Goal: Task Accomplishment & Management: Manage account settings

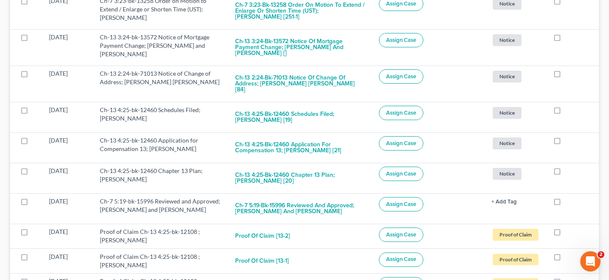
scroll to position [296, 0]
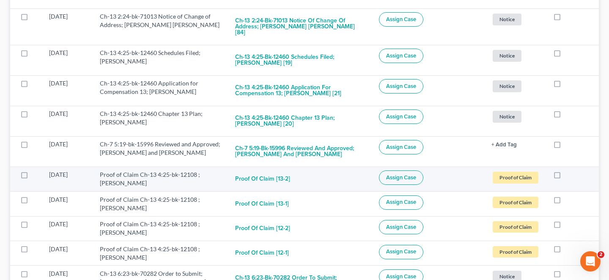
click at [565, 177] on label at bounding box center [565, 177] width 0 height 0
click at [569, 170] on input "checkbox" at bounding box center [571, 172] width 5 height 5
checkbox input "true"
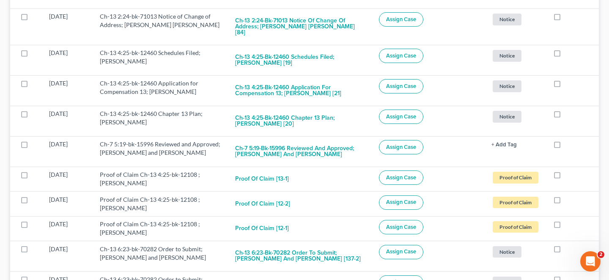
click at [565, 177] on label at bounding box center [565, 177] width 0 height 0
click at [569, 170] on input "checkbox" at bounding box center [571, 172] width 5 height 5
checkbox input "true"
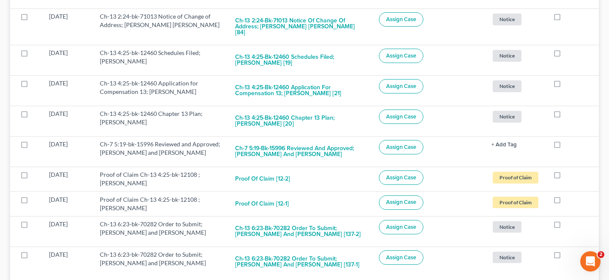
scroll to position [275, 0]
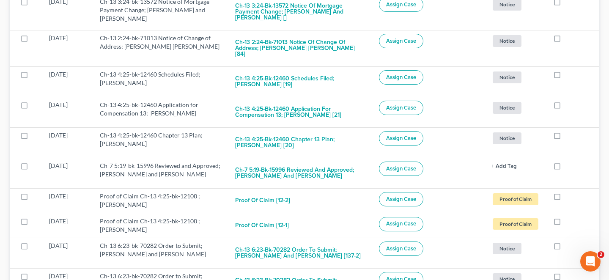
click at [558, 158] on td at bounding box center [573, 173] width 52 height 30
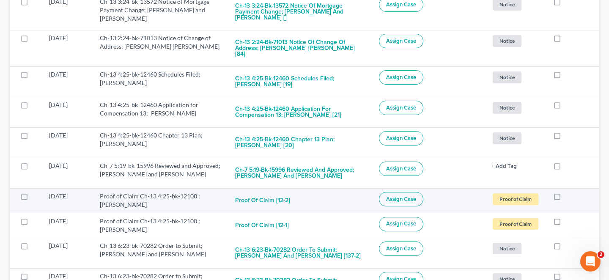
click at [565, 198] on label at bounding box center [565, 198] width 0 height 0
click at [569, 192] on input "checkbox" at bounding box center [571, 194] width 5 height 5
checkbox input "true"
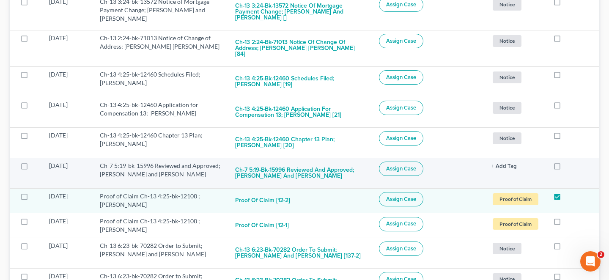
scroll to position [251, 0]
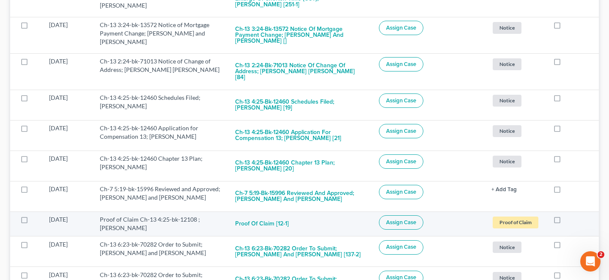
click at [565, 222] on label at bounding box center [565, 222] width 0 height 0
click at [569, 215] on input "checkbox" at bounding box center [571, 217] width 5 height 5
checkbox input "true"
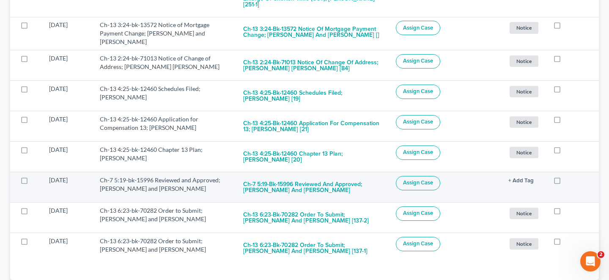
scroll to position [217, 0]
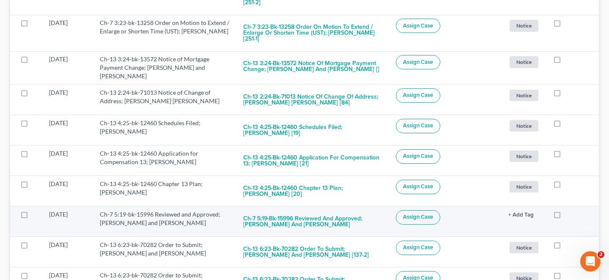
click at [565, 217] on label at bounding box center [565, 217] width 0 height 0
click at [569, 210] on input "checkbox" at bounding box center [571, 212] width 5 height 5
checkbox input "true"
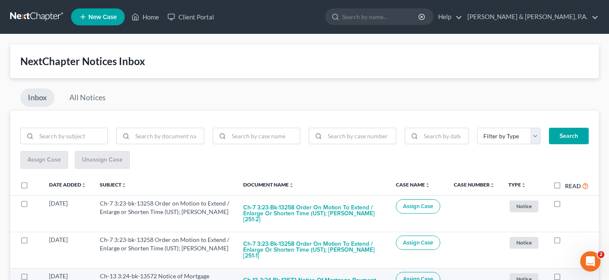
scroll to position [188, 0]
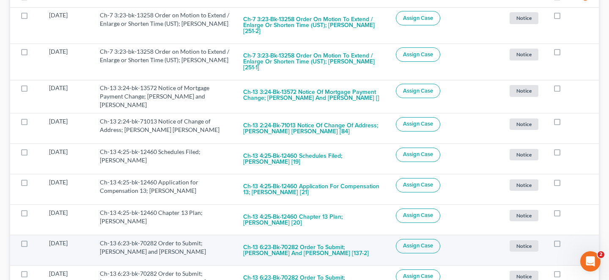
click at [565, 245] on label at bounding box center [565, 245] width 0 height 0
click at [569, 239] on input "checkbox" at bounding box center [571, 241] width 5 height 5
checkbox input "true"
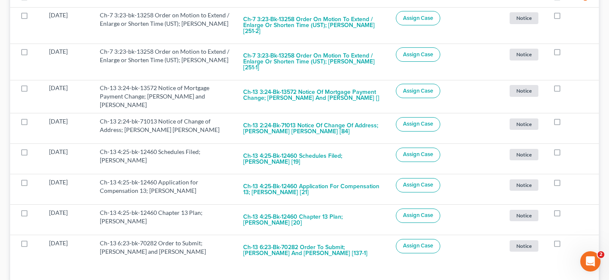
scroll to position [160, 0]
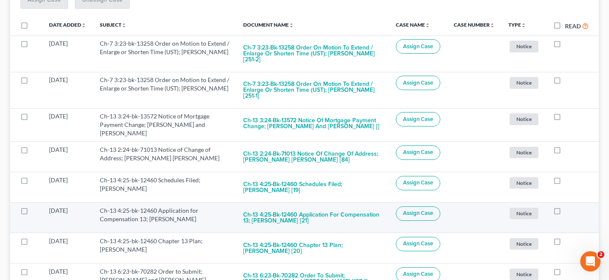
click at [565, 213] on label at bounding box center [565, 213] width 0 height 0
click at [569, 206] on input "checkbox" at bounding box center [571, 208] width 5 height 5
checkbox input "true"
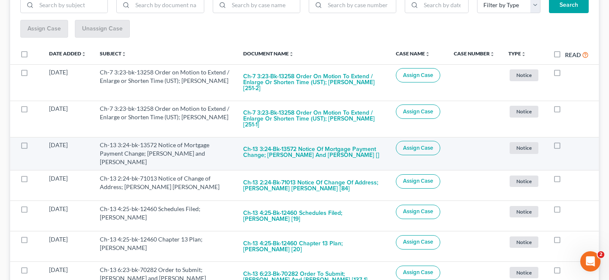
click at [565, 147] on label at bounding box center [565, 147] width 0 height 0
click at [569, 141] on input "checkbox" at bounding box center [571, 143] width 5 height 5
checkbox input "true"
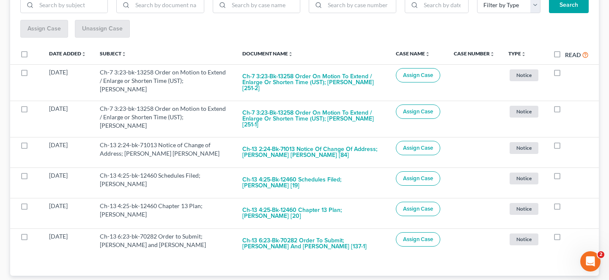
scroll to position [103, 0]
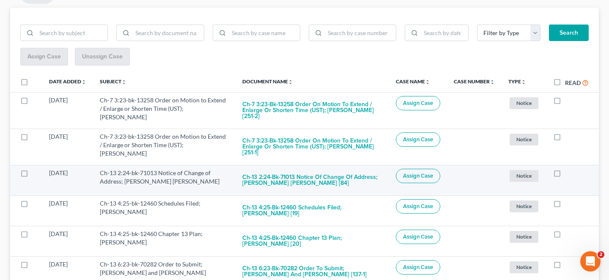
click at [565, 175] on label at bounding box center [565, 175] width 0 height 0
click at [569, 169] on input "checkbox" at bounding box center [571, 171] width 5 height 5
checkbox input "true"
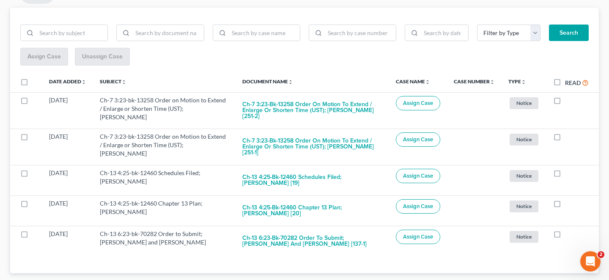
scroll to position [74, 0]
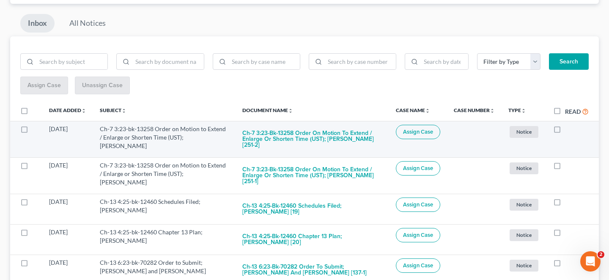
click at [567, 125] on div at bounding box center [571, 129] width 36 height 8
click at [565, 131] on label at bounding box center [565, 131] width 0 height 0
click at [569, 125] on input "checkbox" at bounding box center [571, 127] width 5 height 5
checkbox input "true"
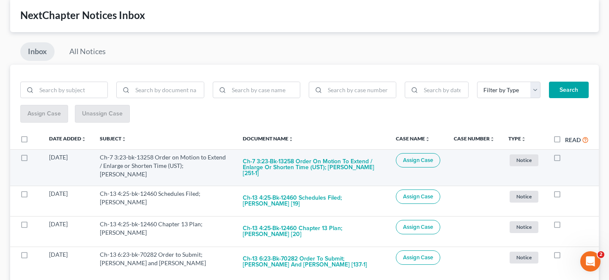
click at [565, 159] on label at bounding box center [565, 159] width 0 height 0
click at [569, 153] on input "checkbox" at bounding box center [571, 155] width 5 height 5
checkbox input "true"
